Goal: Information Seeking & Learning: Learn about a topic

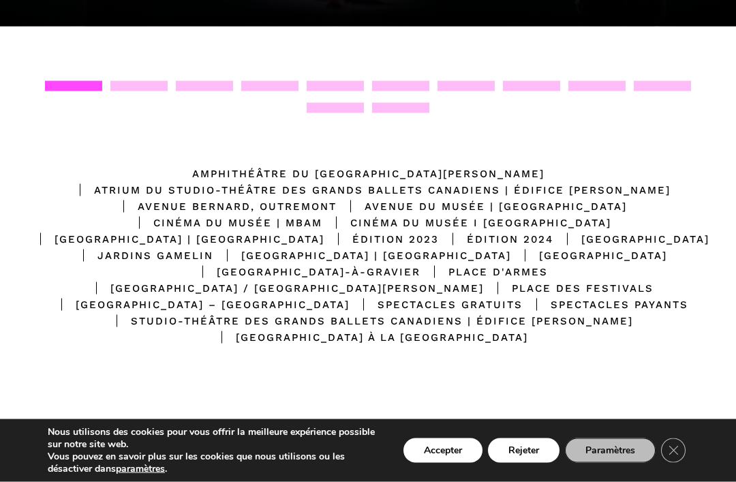
scroll to position [294, 0]
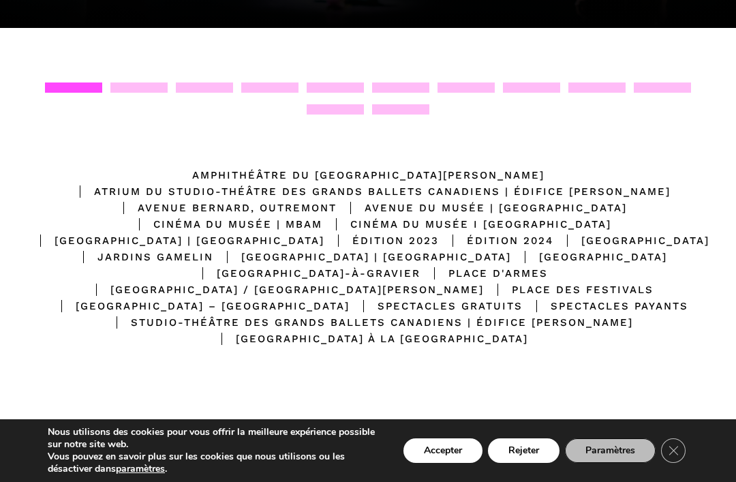
click at [487, 168] on div "Amphithéâtre du [GEOGRAPHIC_DATA][PERSON_NAME]" at bounding box center [368, 175] width 352 height 16
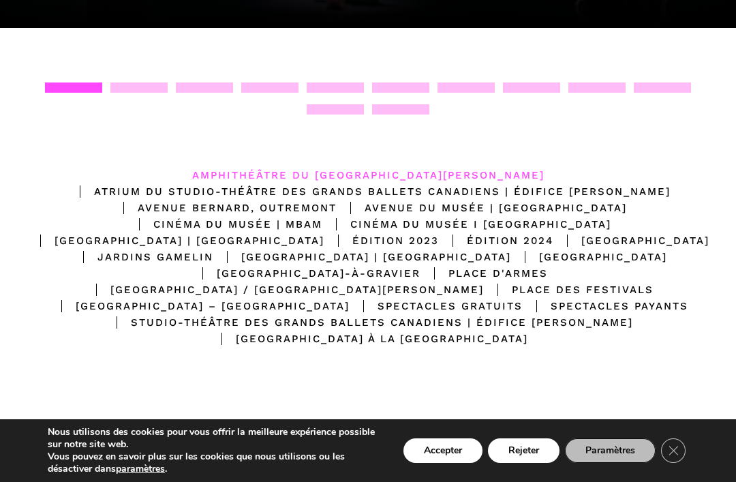
click at [489, 172] on div "Amphithéâtre du [GEOGRAPHIC_DATA][PERSON_NAME]" at bounding box center [368, 175] width 352 height 16
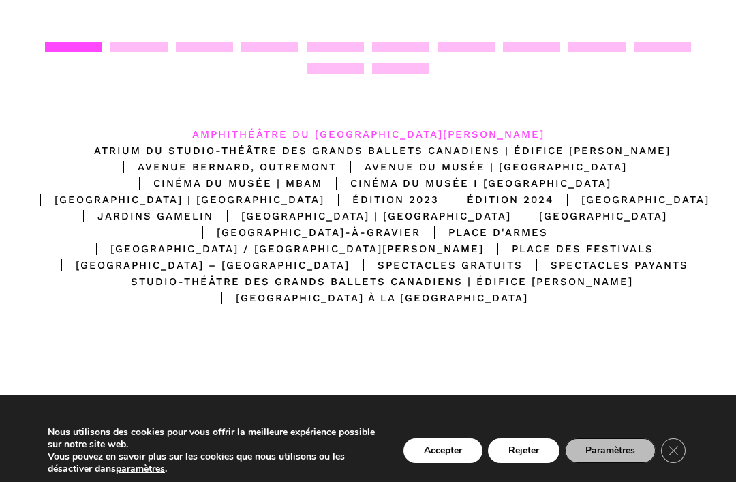
scroll to position [334, 0]
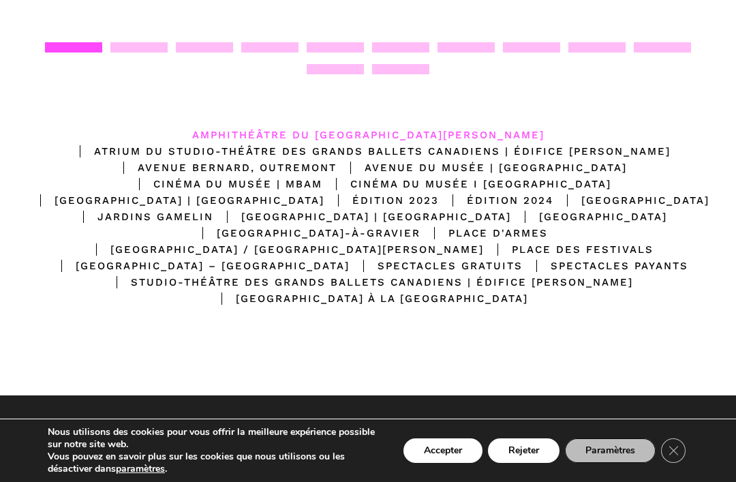
click at [354, 274] on div "Spectacles gratuits" at bounding box center [436, 266] width 173 height 16
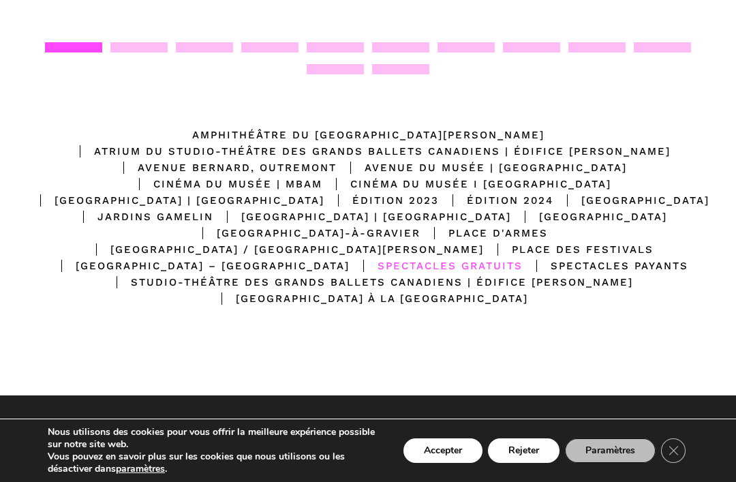
click at [361, 274] on div "Spectacles gratuits" at bounding box center [436, 266] width 173 height 16
click at [484, 258] on div "Place des Festivals" at bounding box center [569, 249] width 170 height 16
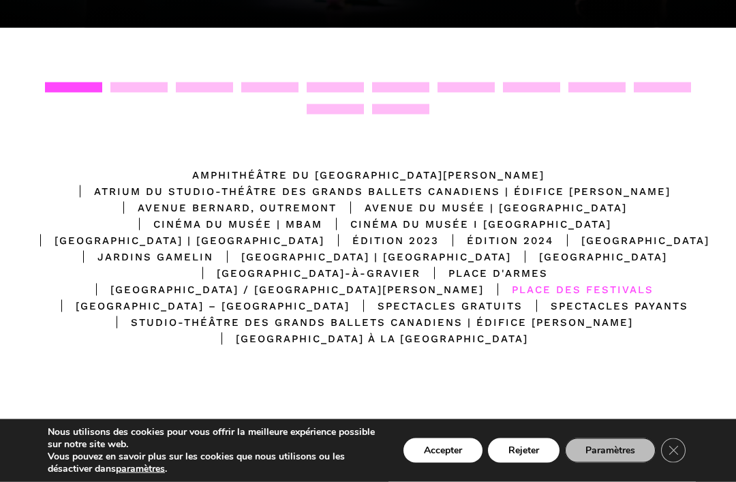
scroll to position [294, 0]
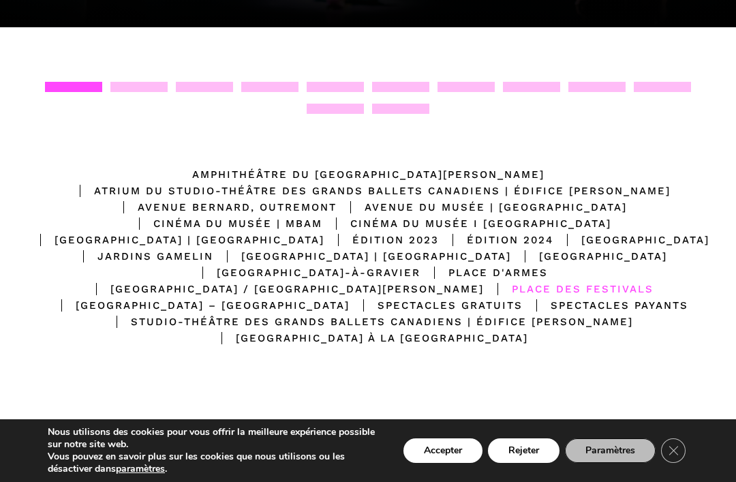
click at [484, 297] on div "Place des Festivals" at bounding box center [569, 289] width 170 height 16
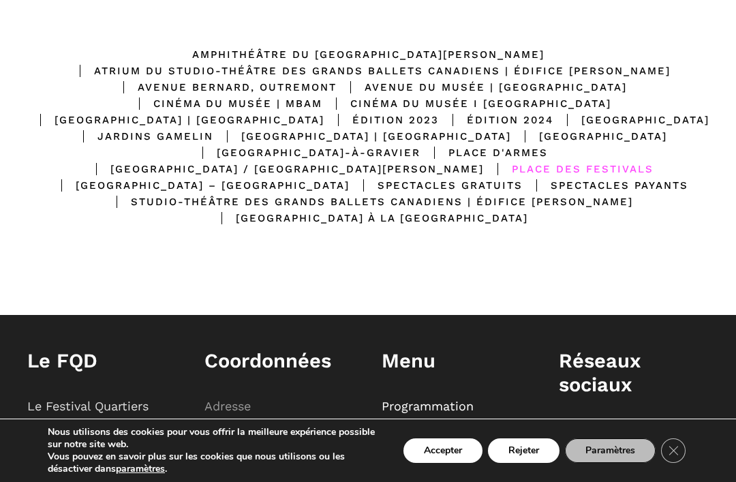
scroll to position [390, 0]
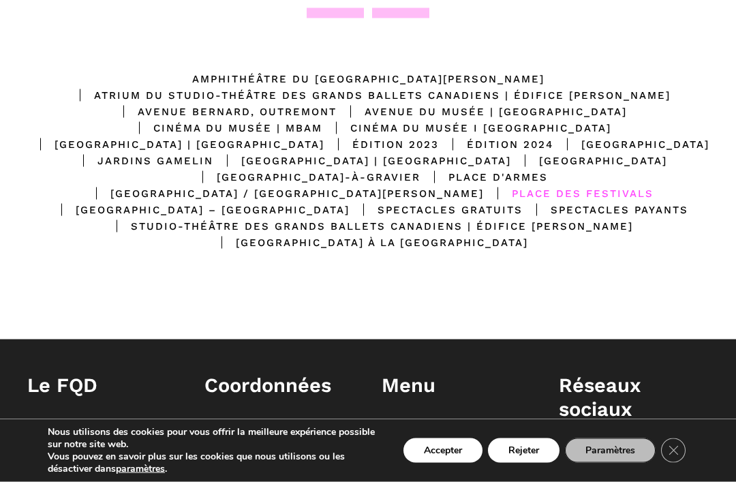
click at [484, 202] on div "Place des Festivals" at bounding box center [569, 193] width 170 height 16
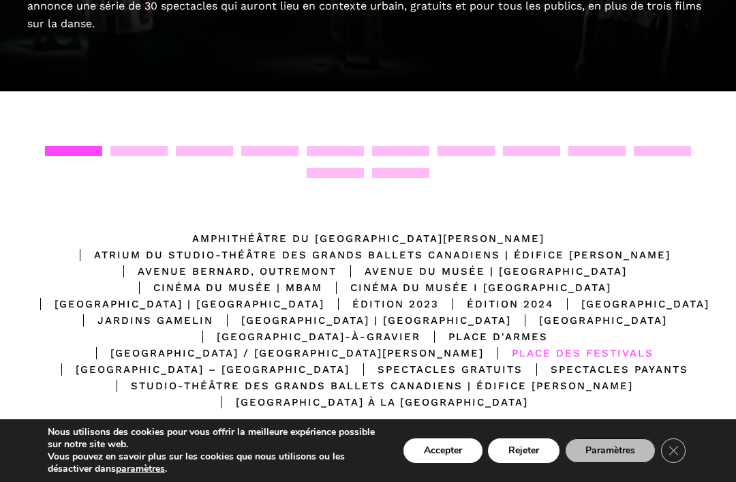
scroll to position [231, 0]
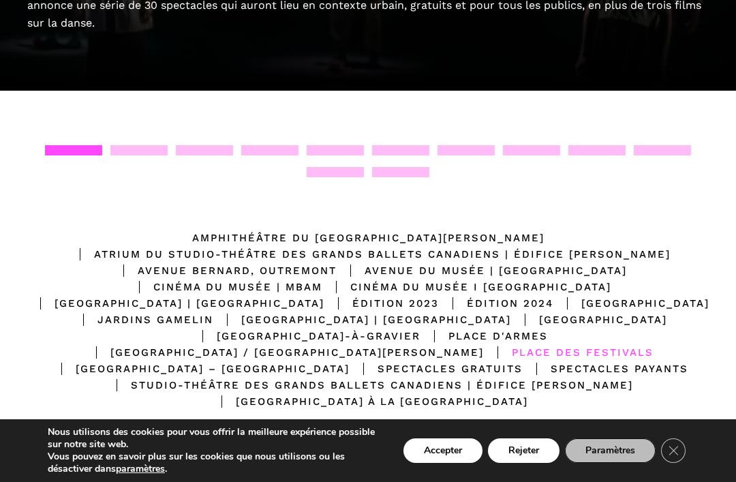
click at [130, 145] on div at bounding box center [138, 150] width 57 height 10
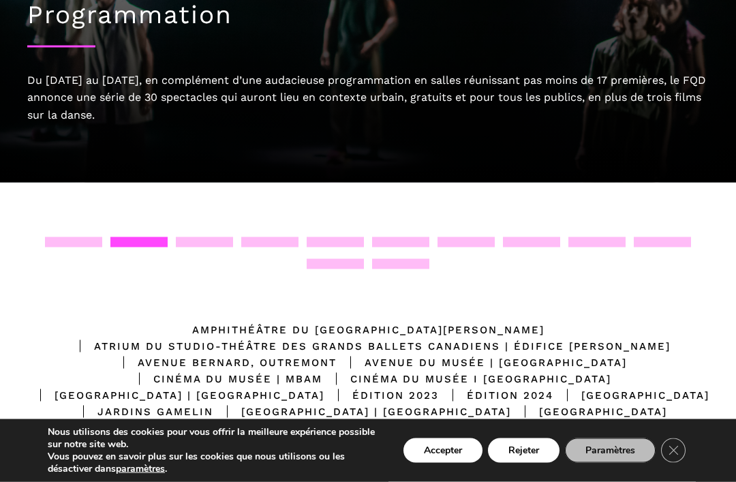
click at [87, 243] on div at bounding box center [73, 242] width 57 height 10
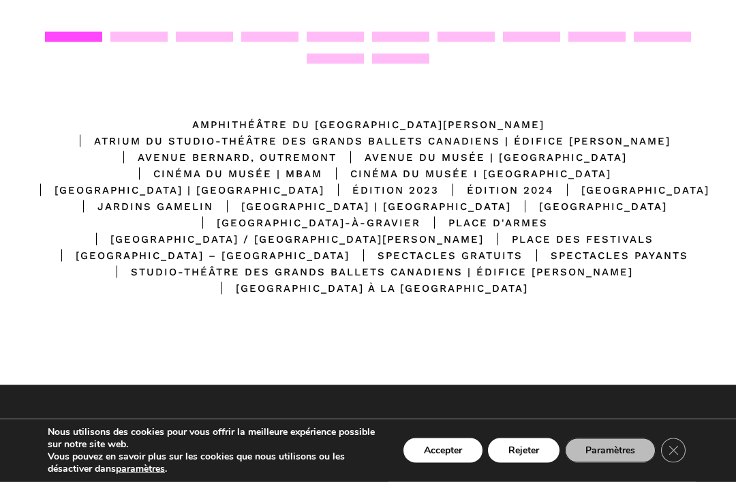
scroll to position [337, 0]
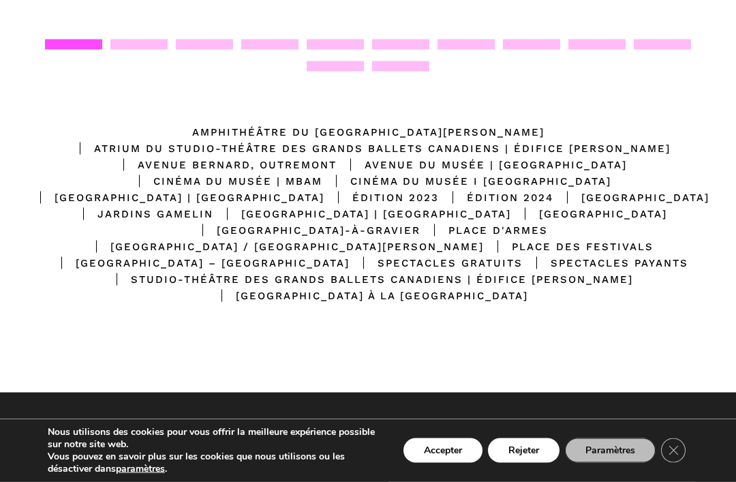
click at [484, 255] on div "Place des Festivals" at bounding box center [569, 247] width 170 height 16
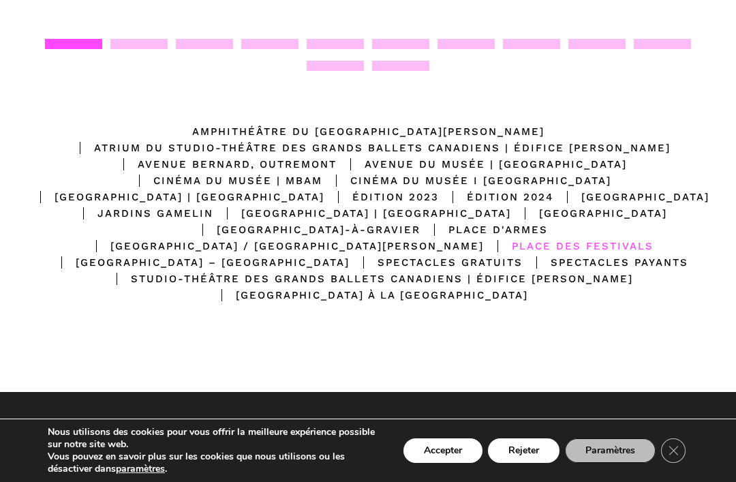
click at [484, 254] on div "Place des Festivals" at bounding box center [569, 246] width 170 height 16
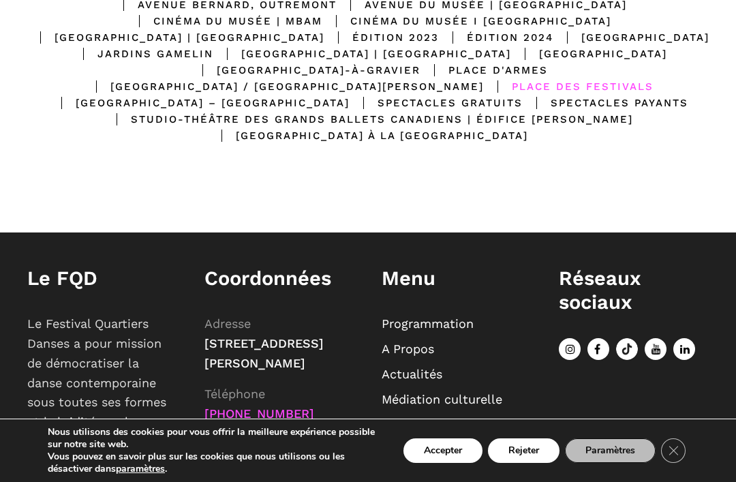
scroll to position [539, 0]
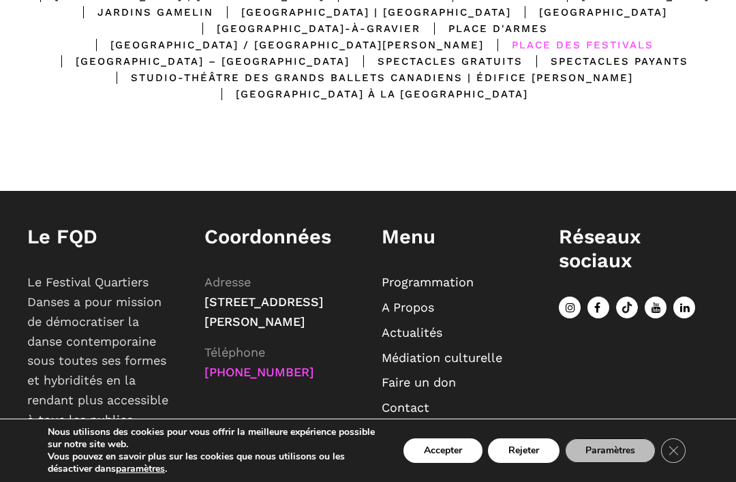
click at [463, 289] on link "Programmation" at bounding box center [428, 282] width 92 height 14
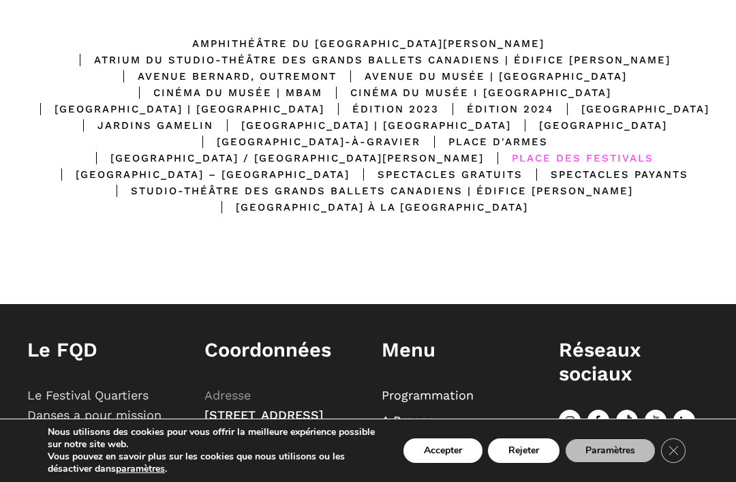
scroll to position [425, 0]
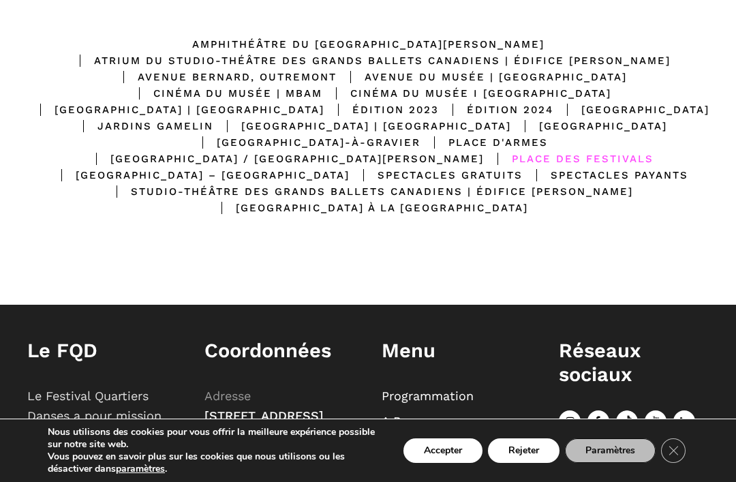
click at [359, 183] on div "Spectacles gratuits" at bounding box center [436, 175] width 173 height 16
click at [357, 183] on div "Spectacles gratuits" at bounding box center [436, 175] width 173 height 16
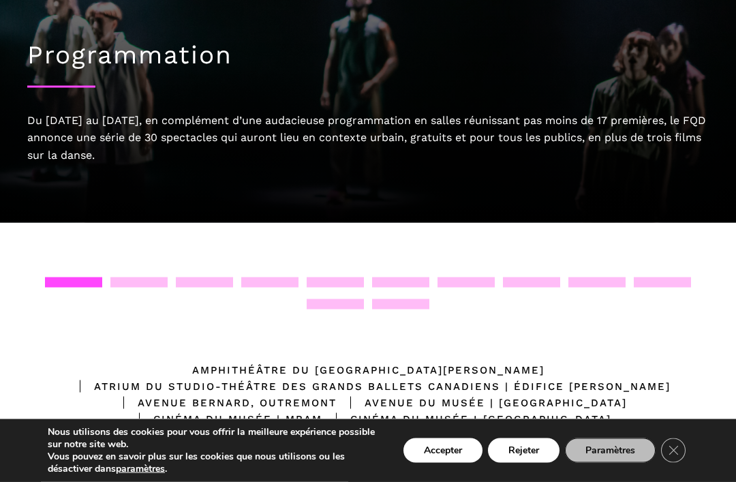
scroll to position [0, 0]
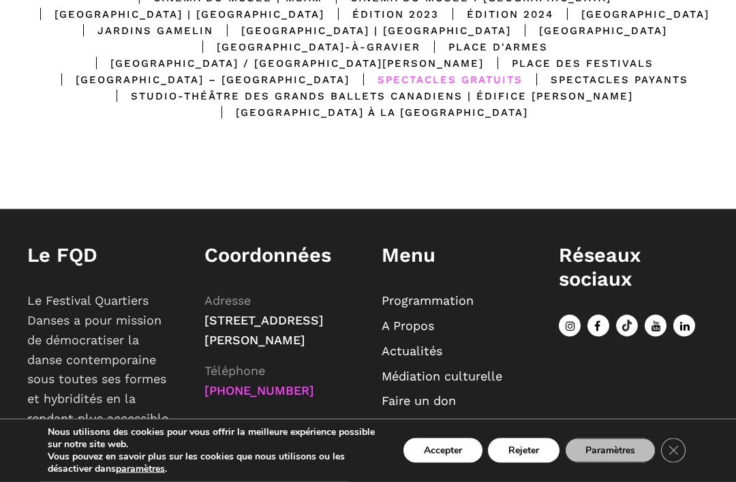
click at [354, 88] on div "Spectacles gratuits" at bounding box center [436, 80] width 173 height 16
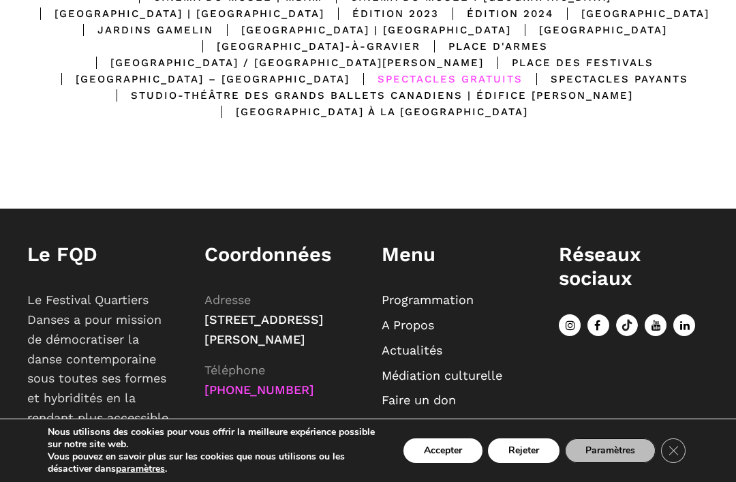
click at [354, 87] on div "Spectacles gratuits" at bounding box center [436, 79] width 173 height 16
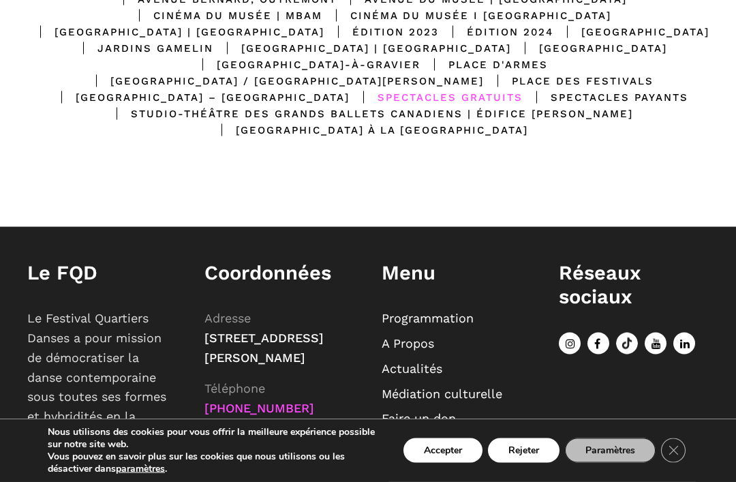
scroll to position [539, 0]
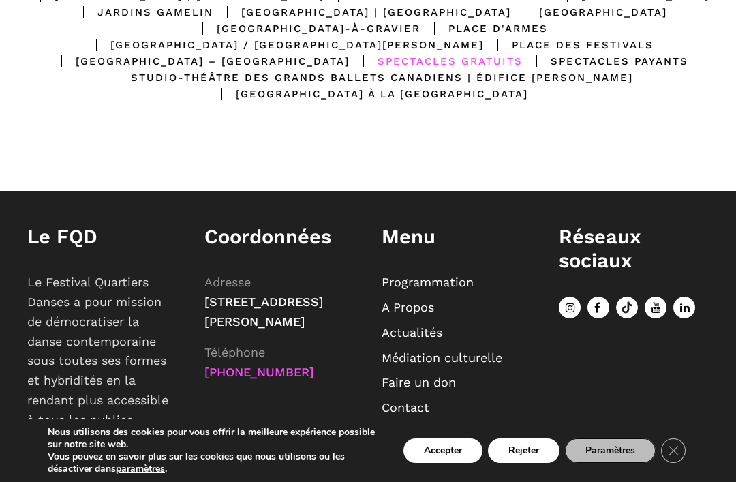
click at [463, 289] on link "Programmation" at bounding box center [428, 282] width 92 height 14
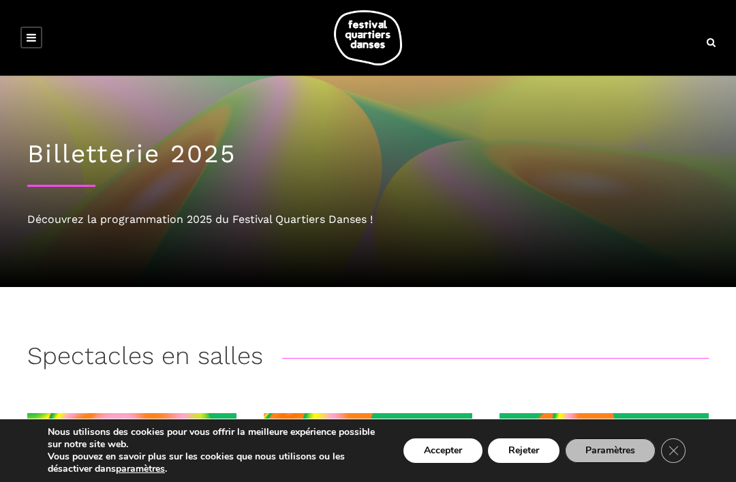
click at [33, 33] on icon at bounding box center [32, 37] width 10 height 11
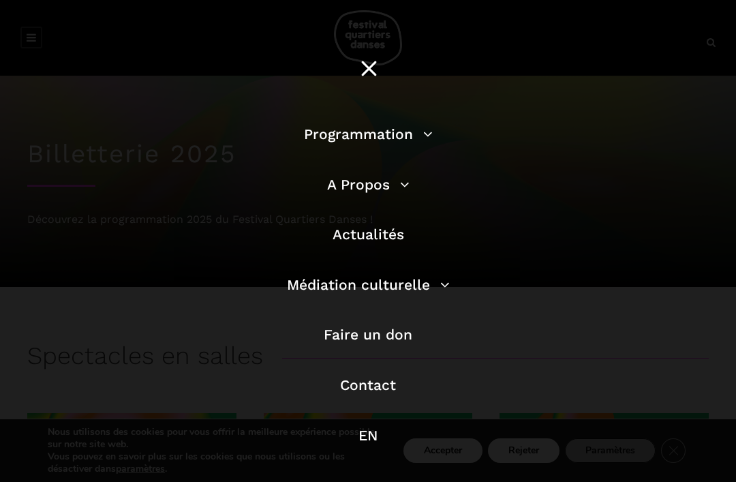
click at [429, 134] on link "Programmation" at bounding box center [368, 133] width 129 height 17
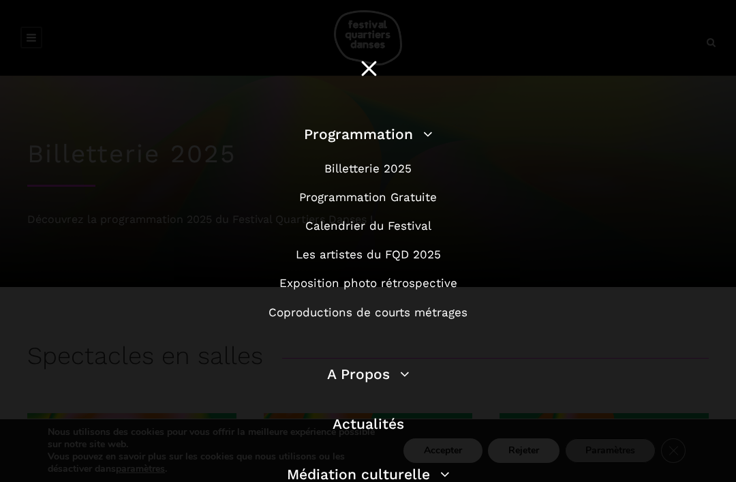
click at [423, 194] on link "Programmation Gratuite" at bounding box center [368, 197] width 138 height 14
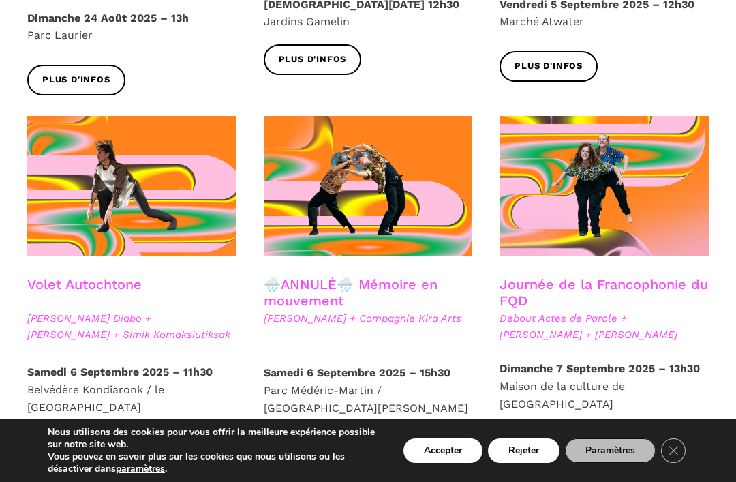
scroll to position [665, 0]
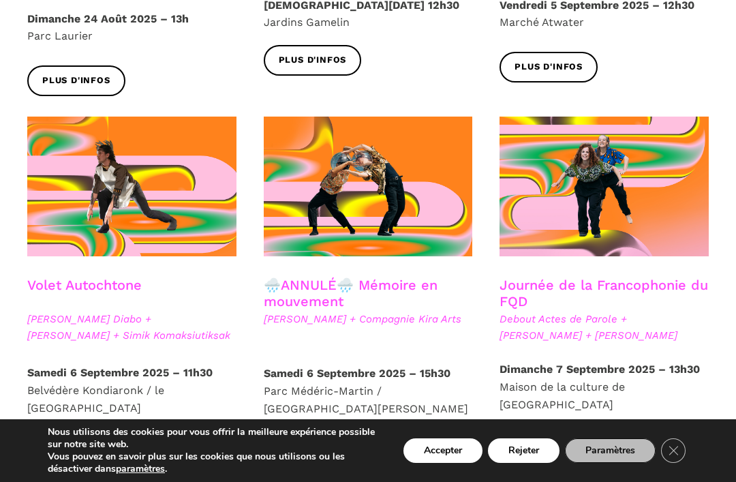
click at [561, 449] on span "Plus d'infos" at bounding box center [549, 456] width 68 height 14
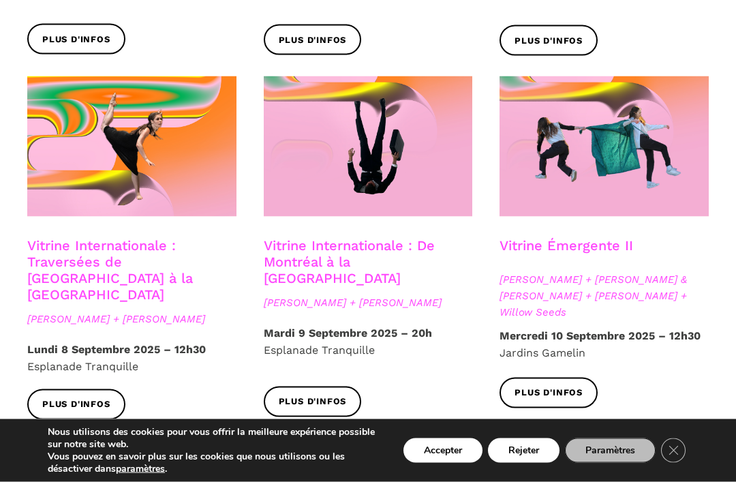
scroll to position [1080, 0]
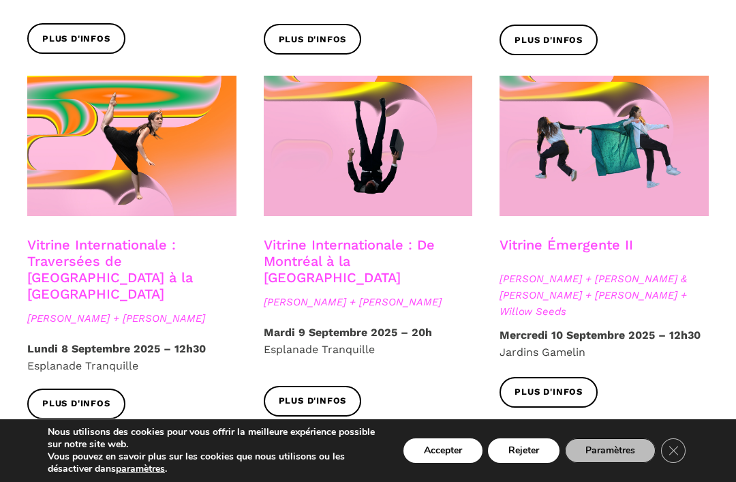
click at [77, 397] on span "Plus d'infos" at bounding box center [76, 404] width 68 height 14
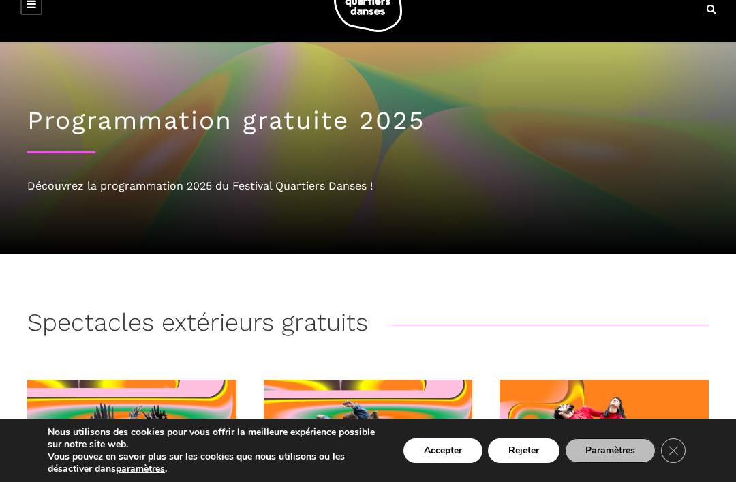
scroll to position [0, 0]
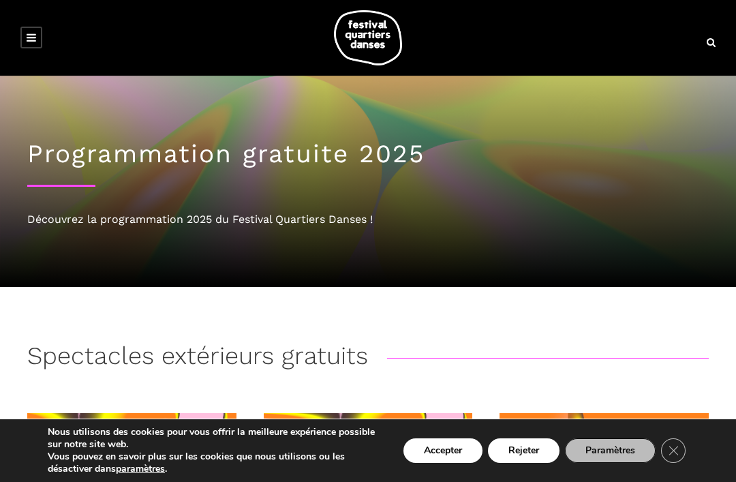
click at [35, 33] on icon at bounding box center [32, 37] width 10 height 11
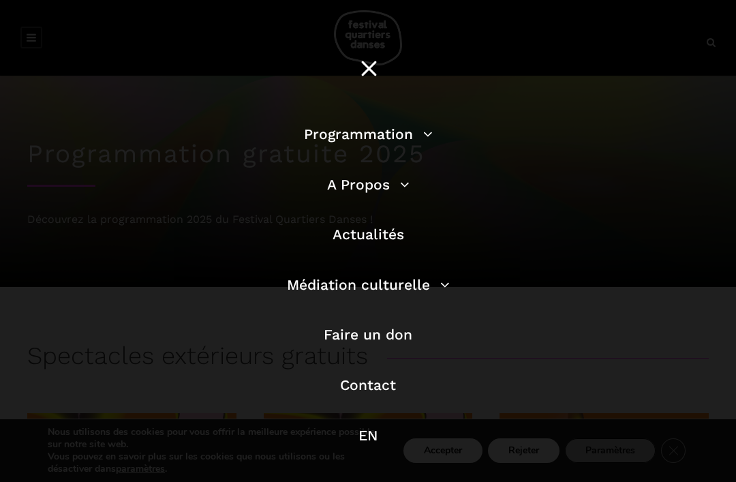
click at [397, 226] on link "Actualités" at bounding box center [369, 234] width 72 height 17
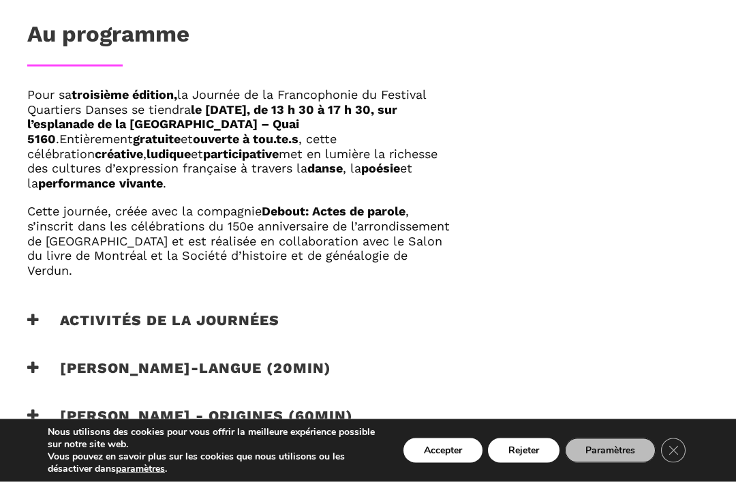
scroll to position [783, 0]
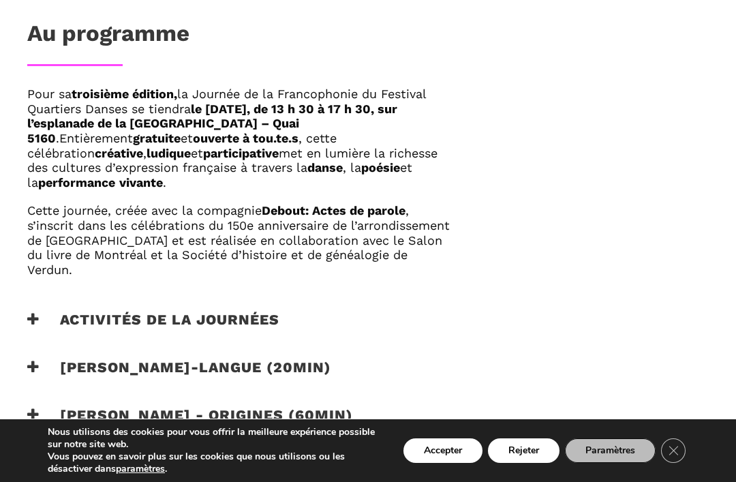
click at [262, 311] on h3 "Activités de la journées" at bounding box center [153, 328] width 252 height 34
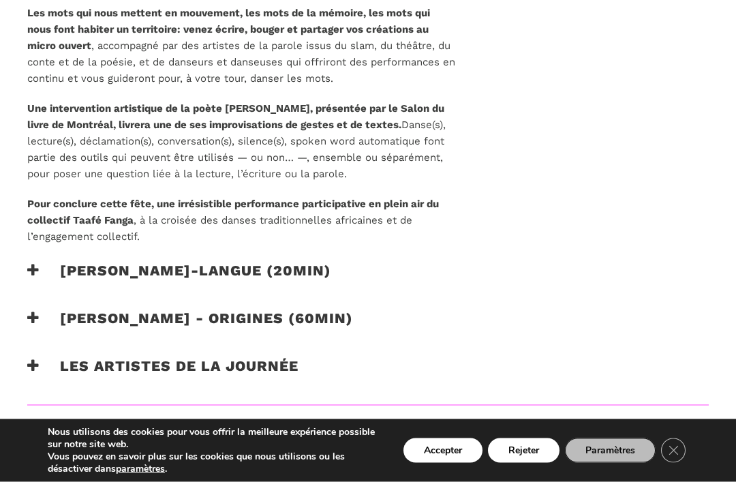
scroll to position [1127, 0]
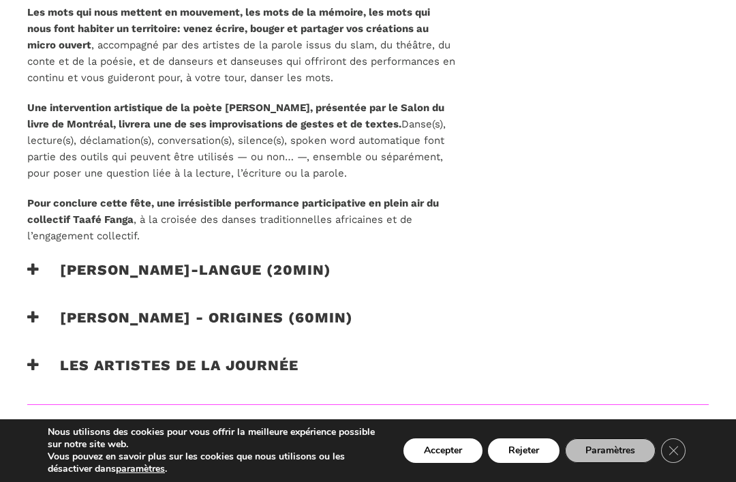
click at [292, 357] on h3 "Les artistes de la journée" at bounding box center [162, 374] width 271 height 34
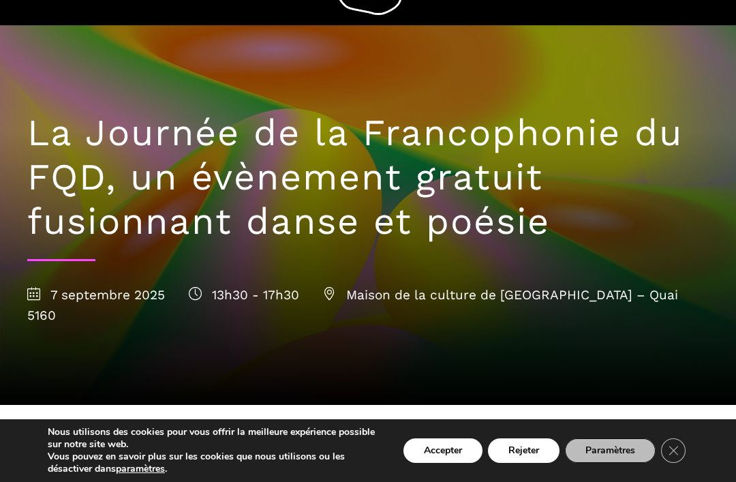
scroll to position [0, 0]
